Goal: Transaction & Acquisition: Purchase product/service

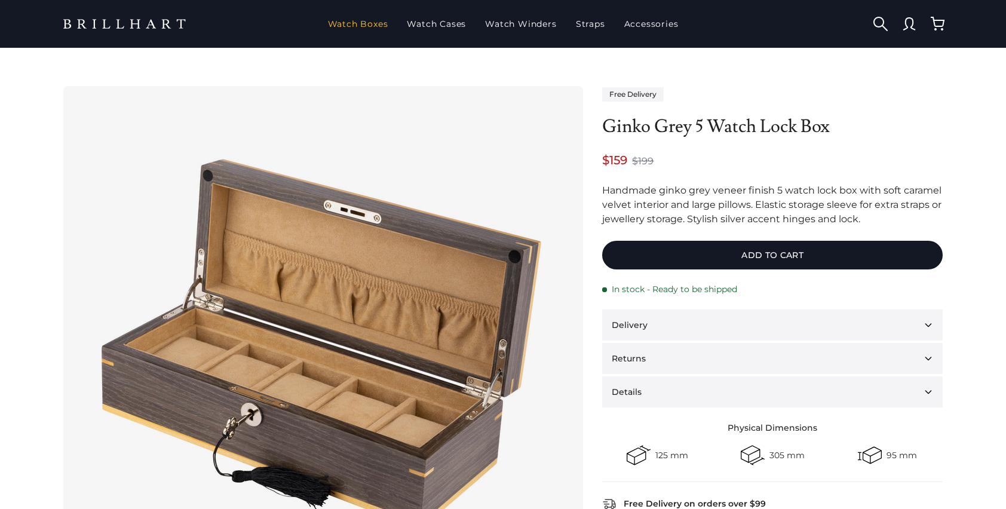
click at [363, 23] on link "Watch Boxes" at bounding box center [358, 23] width 70 height 31
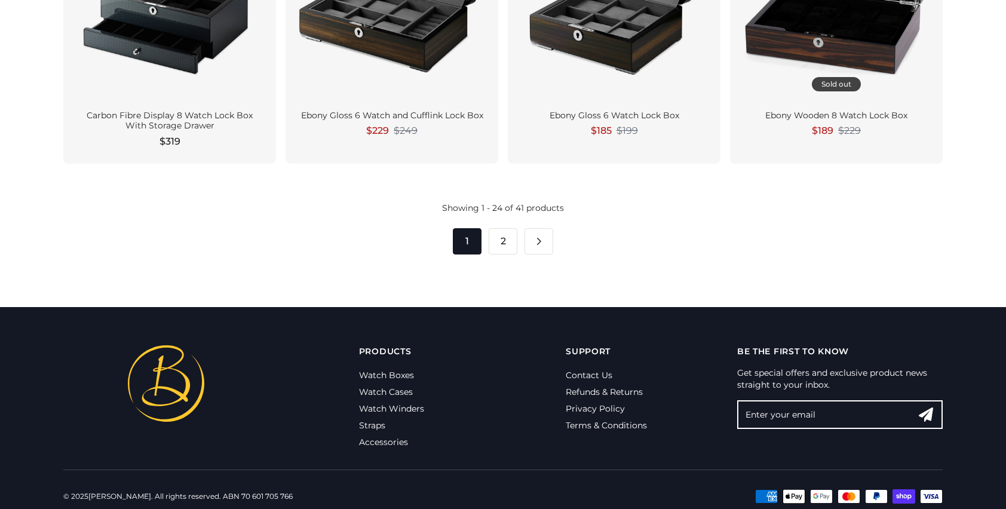
scroll to position [2009, 0]
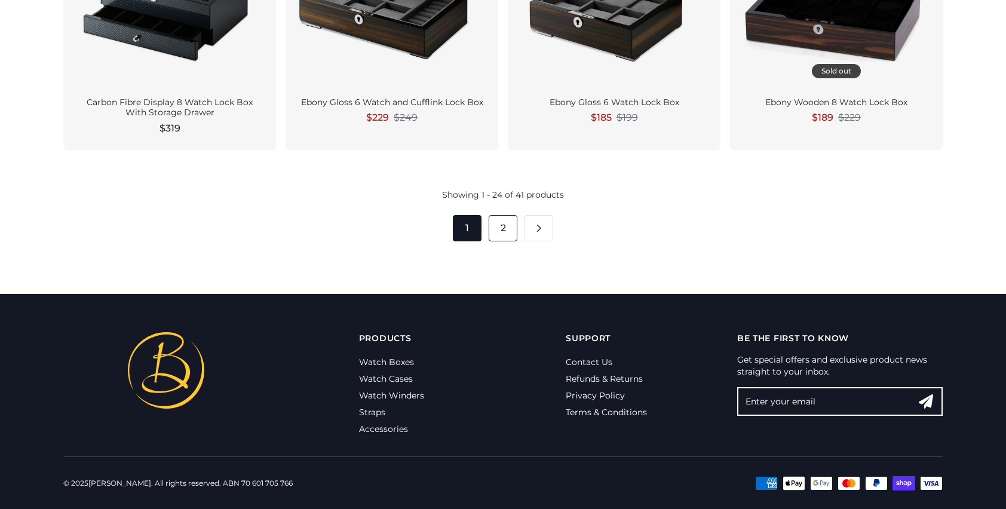
click at [500, 223] on link "2" at bounding box center [503, 228] width 29 height 26
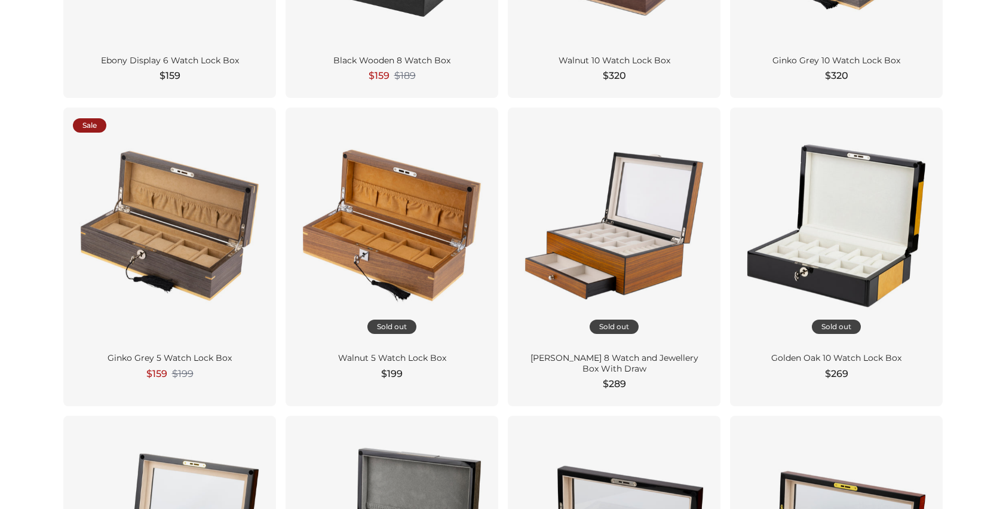
scroll to position [520, 0]
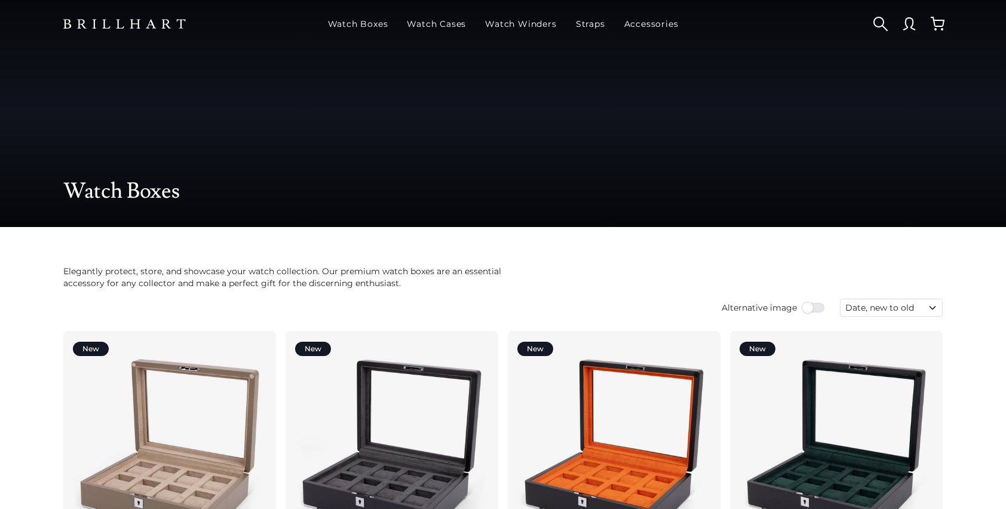
scroll to position [2009, 0]
